Goal: Transaction & Acquisition: Subscribe to service/newsletter

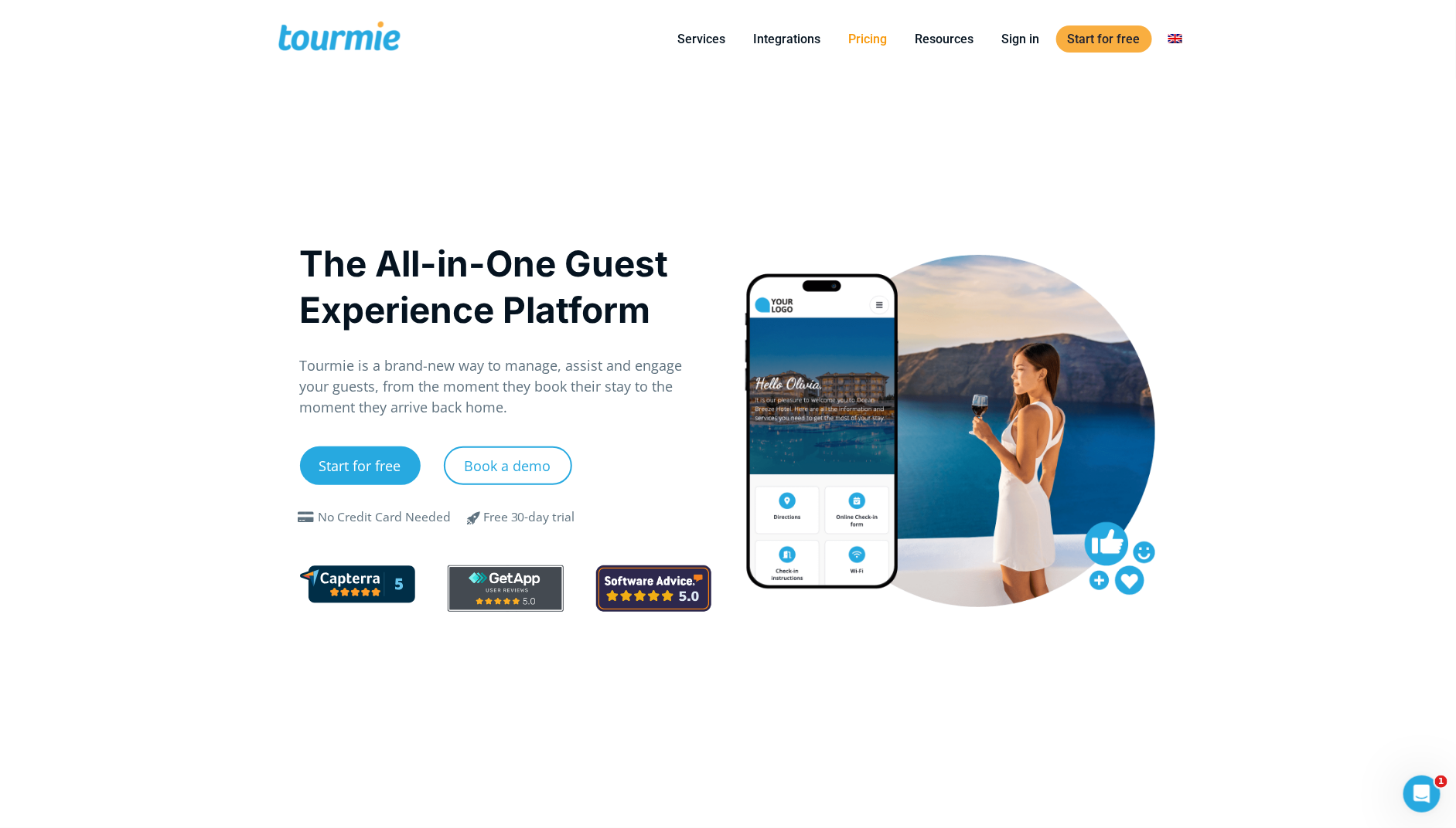
click at [879, 30] on link "Pricing" at bounding box center [868, 39] width 61 height 19
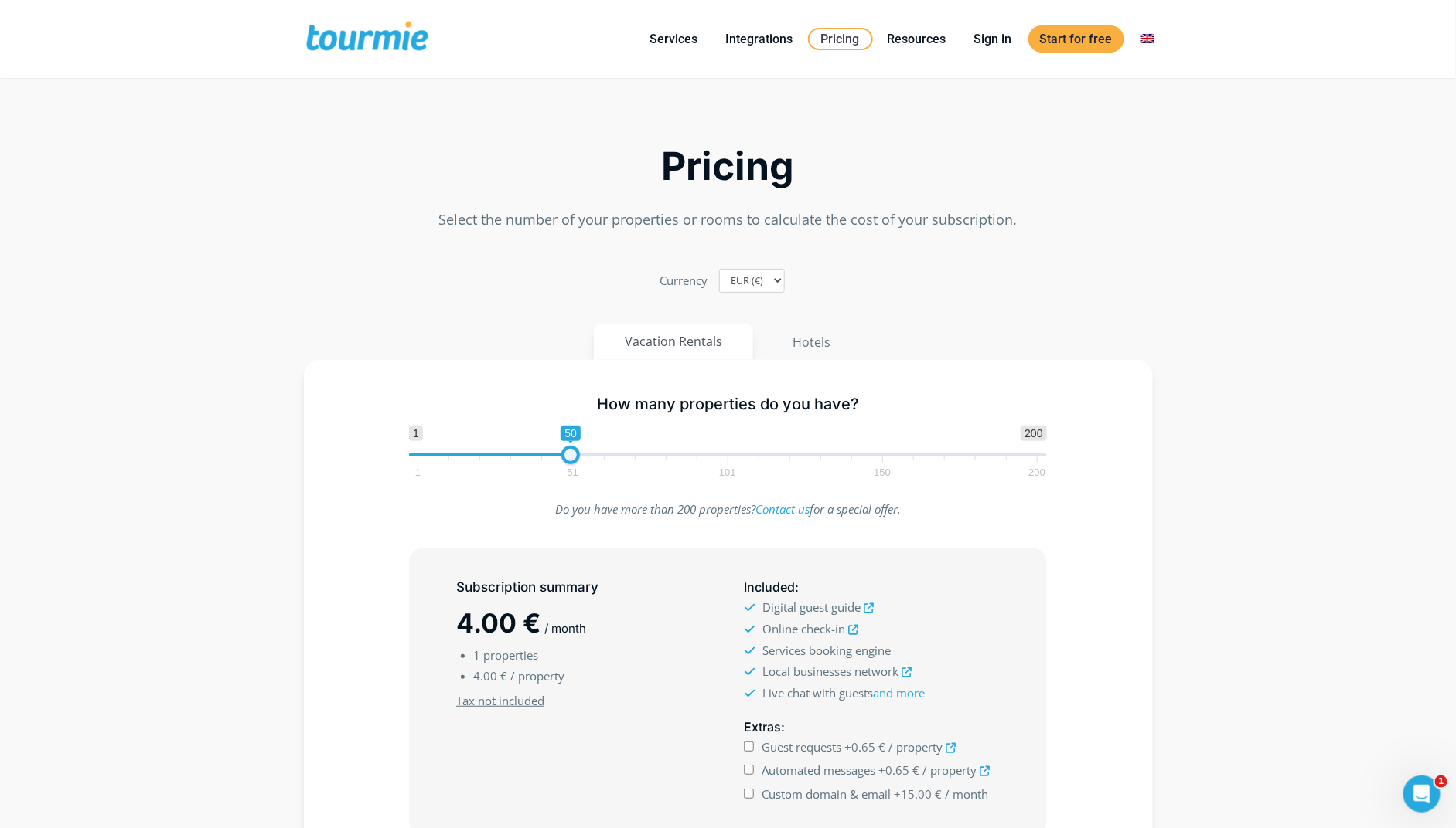
click at [569, 450] on span "1 200 0 0 50 1 51 101 150 200" at bounding box center [727, 450] width 638 height 51
type input "51"
click at [573, 441] on span "51" at bounding box center [573, 433] width 20 height 16
click at [748, 750] on input "Guest requests +0.52 € / property" at bounding box center [749, 747] width 10 height 10
checkbox input "true"
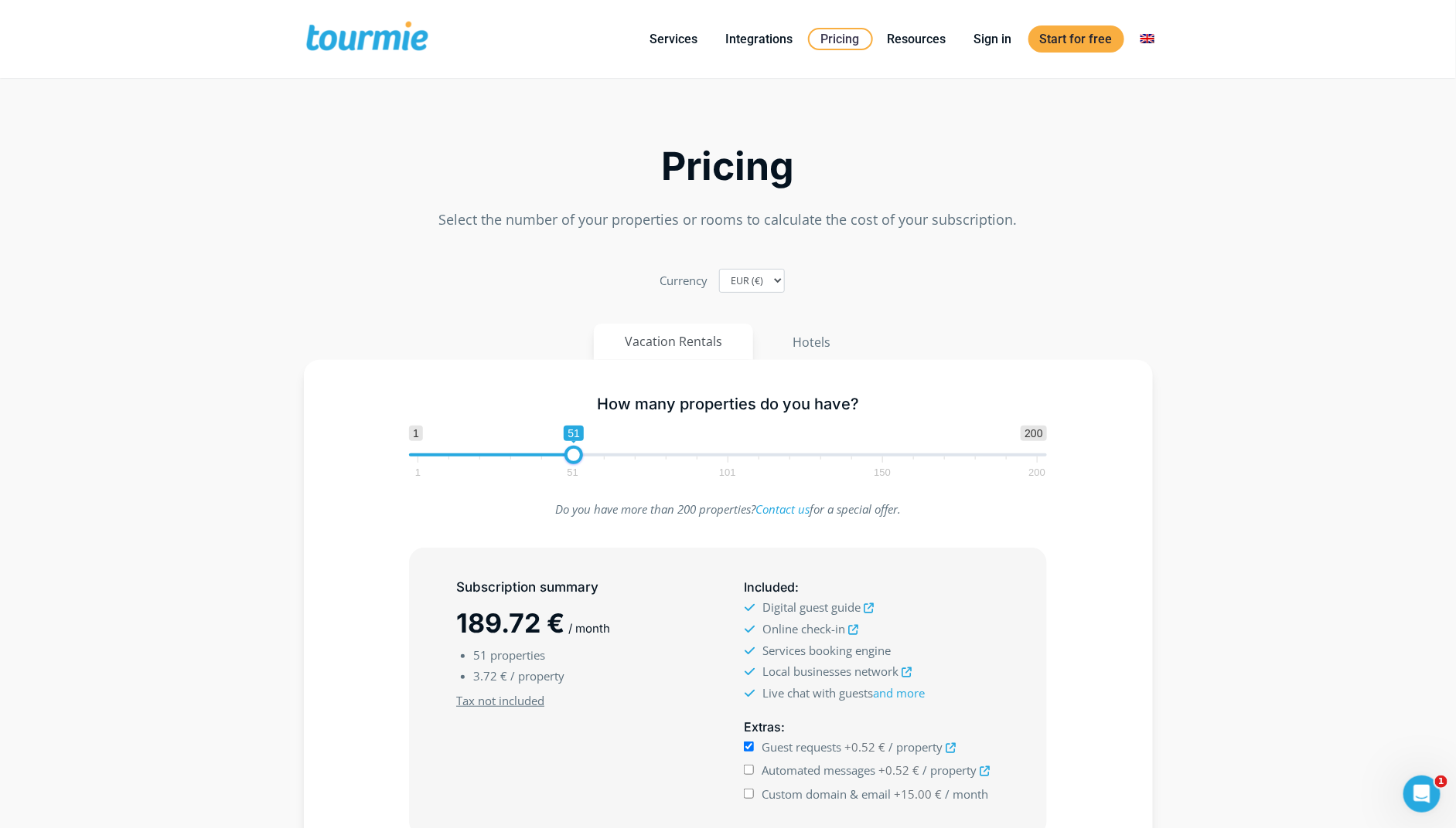
click at [748, 773] on input "Automated messages +0.52 € / property" at bounding box center [749, 770] width 10 height 10
checkbox input "true"
click at [748, 796] on input "Custom domain & email +15.00 € / month" at bounding box center [749, 794] width 10 height 10
checkbox input "true"
